Goal: Task Accomplishment & Management: Use online tool/utility

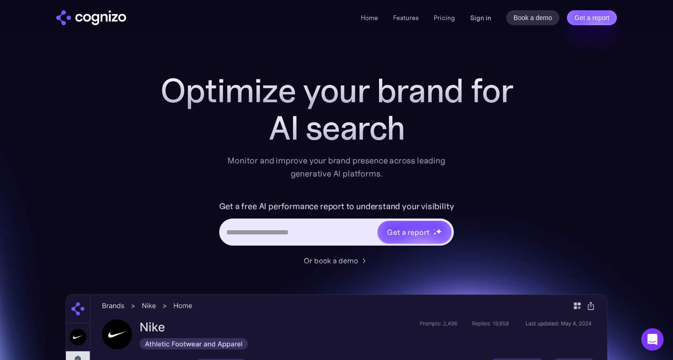
click at [482, 17] on link "Sign in" at bounding box center [480, 17] width 21 height 11
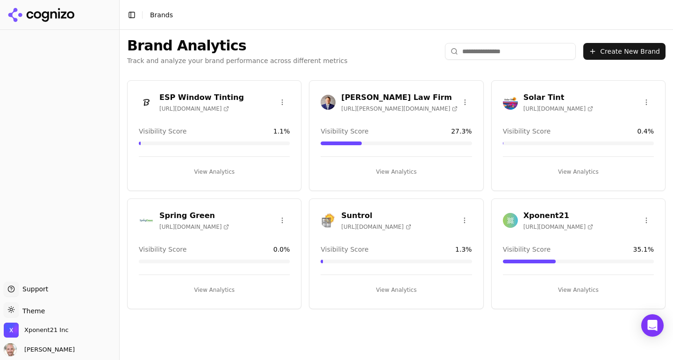
click at [548, 215] on h3 "Xponent21" at bounding box center [558, 215] width 70 height 11
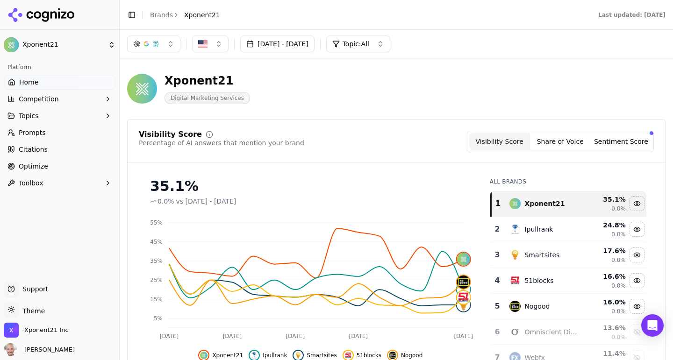
click at [140, 38] on button "button" at bounding box center [153, 44] width 53 height 17
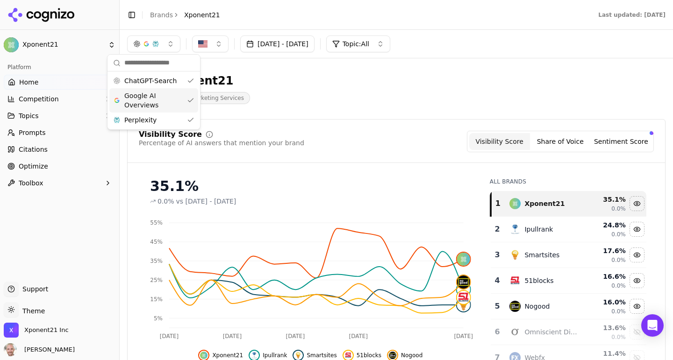
click at [145, 92] on span "Google AI Overviews" at bounding box center [153, 100] width 59 height 19
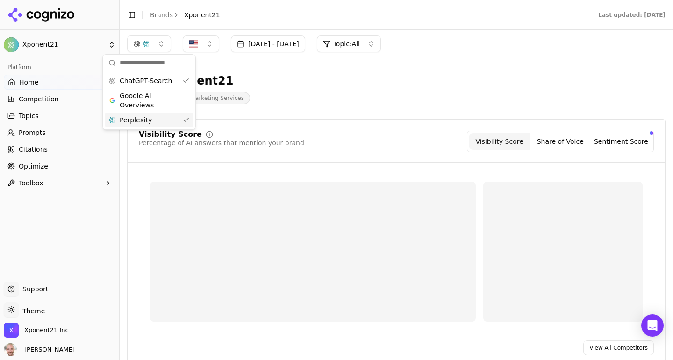
click at [145, 117] on span "Perplexity" at bounding box center [136, 119] width 32 height 9
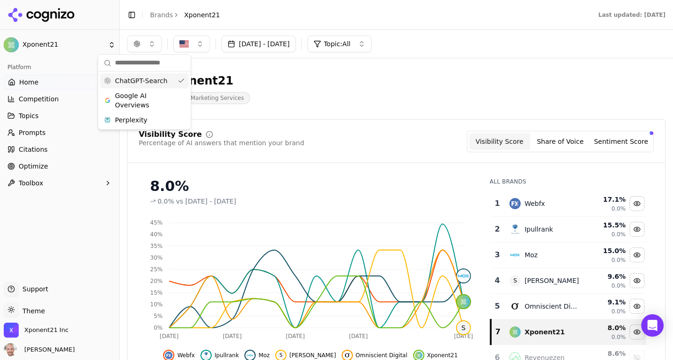
click at [150, 81] on span "ChatGPT-Search" at bounding box center [141, 80] width 52 height 9
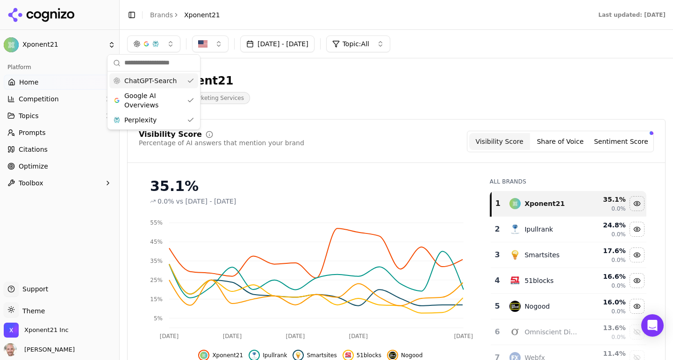
click at [145, 84] on span "ChatGPT-Search" at bounding box center [150, 80] width 52 height 9
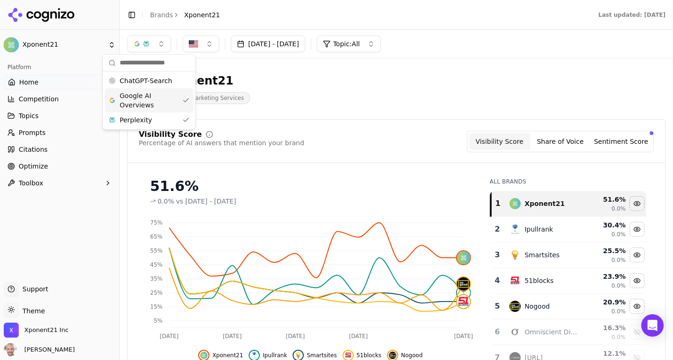
click at [145, 100] on span "Google AI Overviews" at bounding box center [149, 100] width 59 height 19
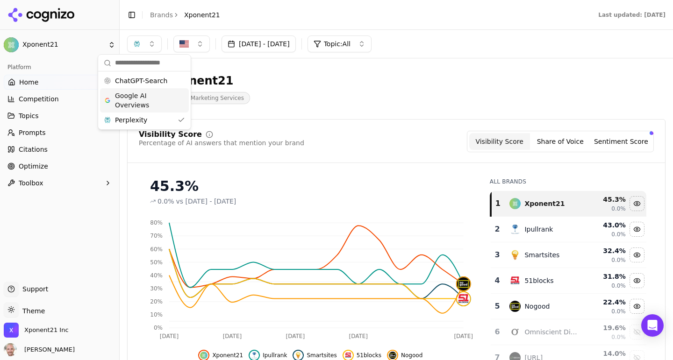
click at [145, 100] on span "Google AI Overviews" at bounding box center [144, 100] width 59 height 19
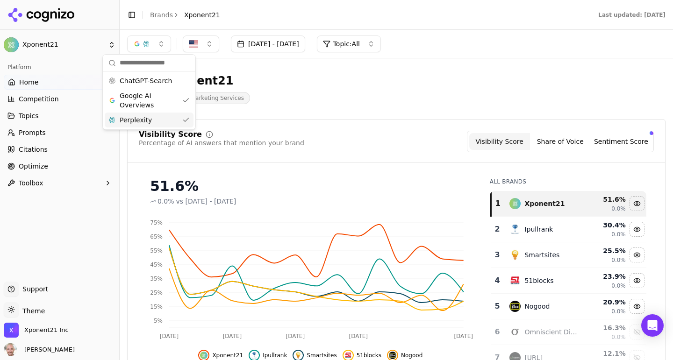
click at [148, 119] on span "Perplexity" at bounding box center [136, 119] width 32 height 9
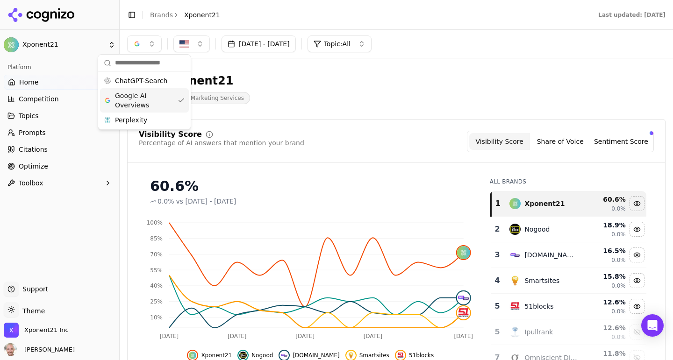
click at [141, 81] on span "ChatGPT-Search" at bounding box center [141, 80] width 52 height 9
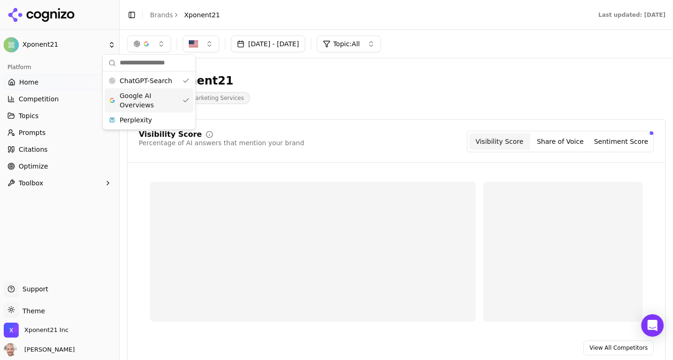
click at [141, 119] on span "Perplexity" at bounding box center [136, 119] width 32 height 9
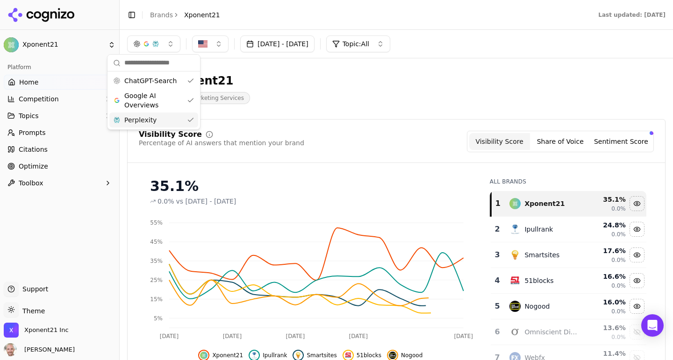
click at [35, 116] on span "Topics" at bounding box center [29, 115] width 20 height 9
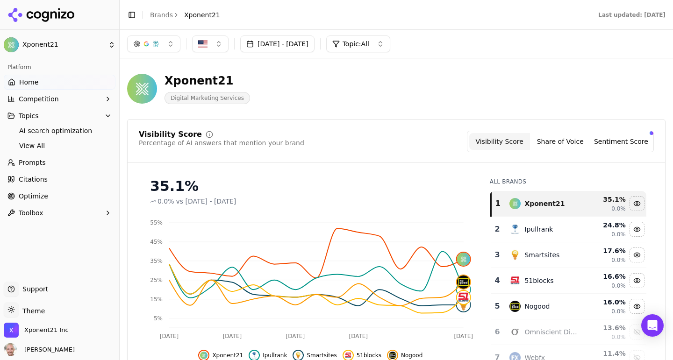
click at [35, 217] on span "Toolbox" at bounding box center [31, 212] width 25 height 9
click at [30, 196] on span "Optimize" at bounding box center [33, 196] width 29 height 9
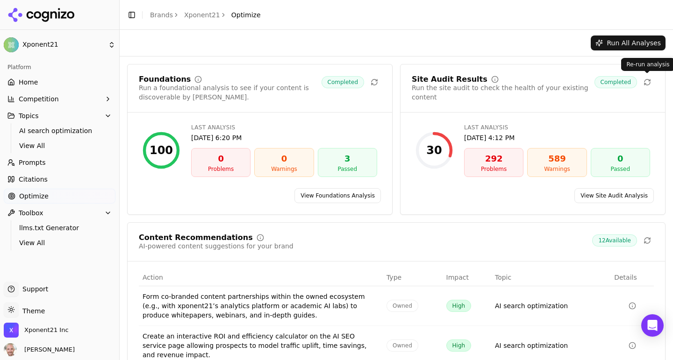
click at [648, 86] on button at bounding box center [647, 82] width 13 height 13
click at [588, 194] on link "View Site Audit Analysis" at bounding box center [613, 195] width 79 height 15
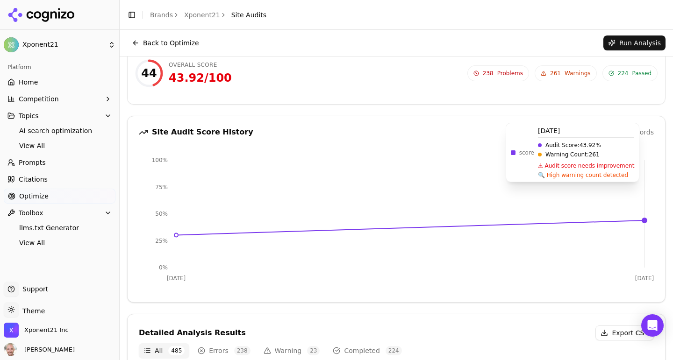
scroll to position [17, 0]
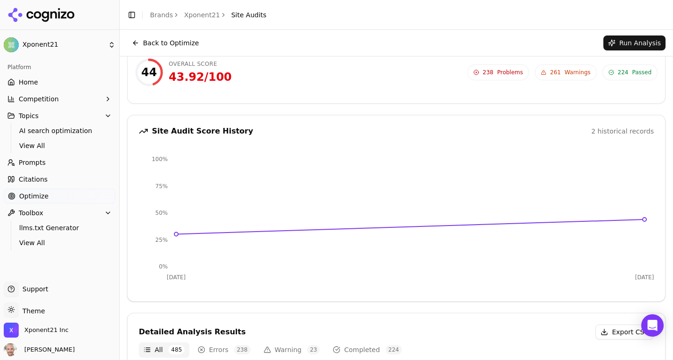
click at [511, 73] on span "Problems" at bounding box center [510, 72] width 26 height 7
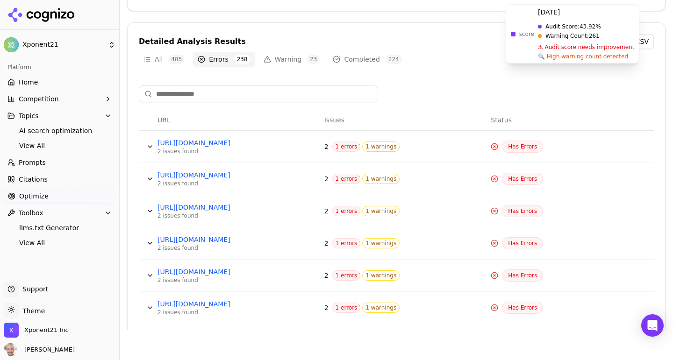
scroll to position [300, 0]
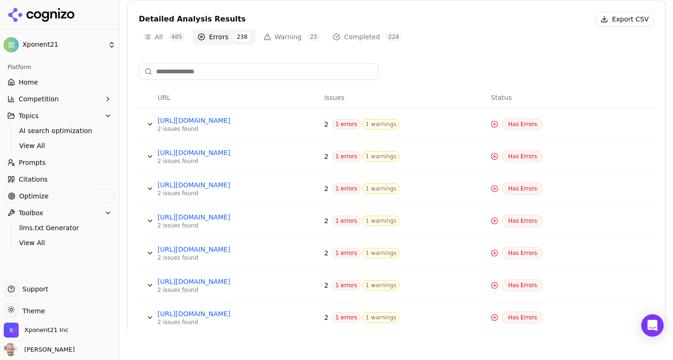
click at [339, 126] on span "1 errors" at bounding box center [346, 124] width 29 height 10
click at [378, 120] on span "1 warnings" at bounding box center [380, 124] width 37 height 10
click at [150, 123] on button "Data table" at bounding box center [150, 124] width 15 height 15
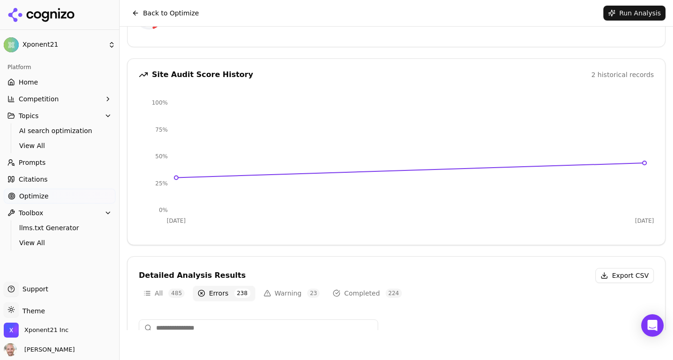
scroll to position [0, 0]
